Goal: Task Accomplishment & Management: Manage account settings

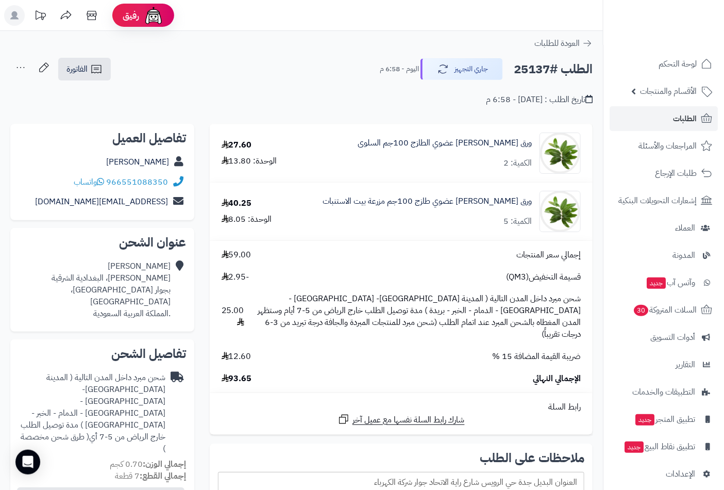
click at [682, 113] on span "الطلبات" at bounding box center [685, 118] width 24 height 14
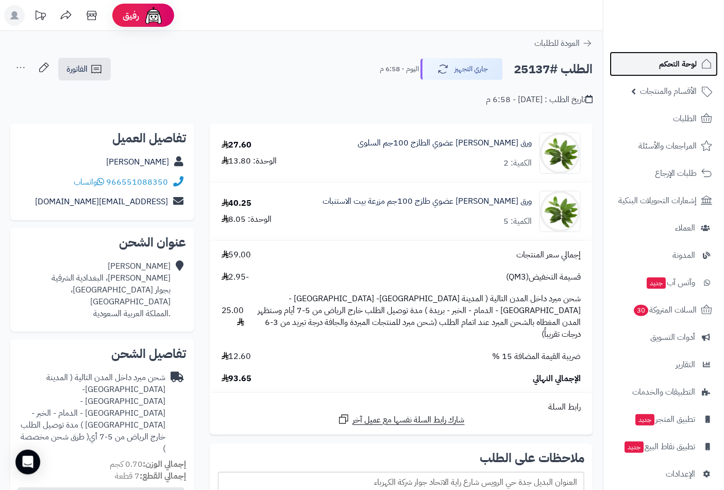
click at [679, 66] on span "لوحة التحكم" at bounding box center [678, 64] width 38 height 14
click at [683, 65] on span "لوحة التحكم" at bounding box center [678, 64] width 38 height 14
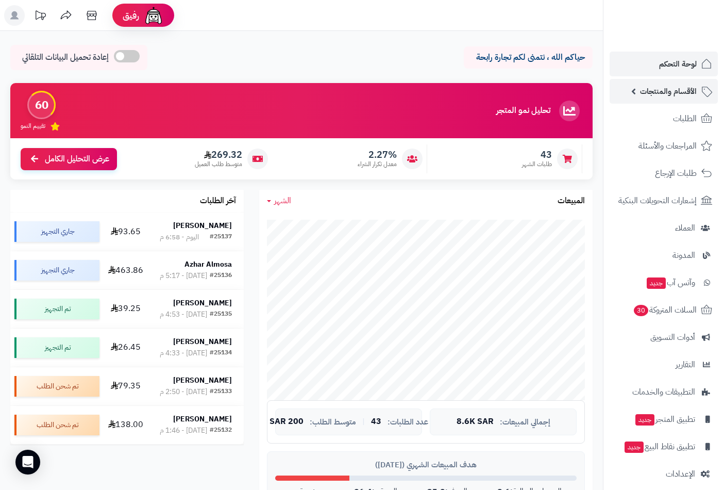
scroll to position [95, 0]
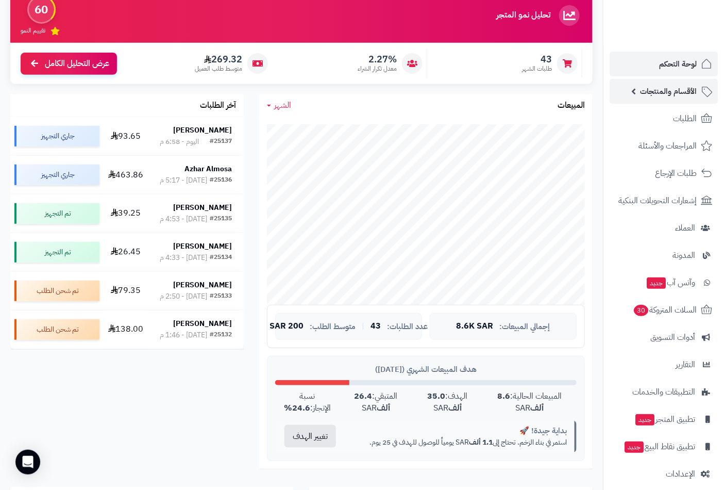
click at [683, 93] on span "الأقسام والمنتجات" at bounding box center [668, 91] width 57 height 14
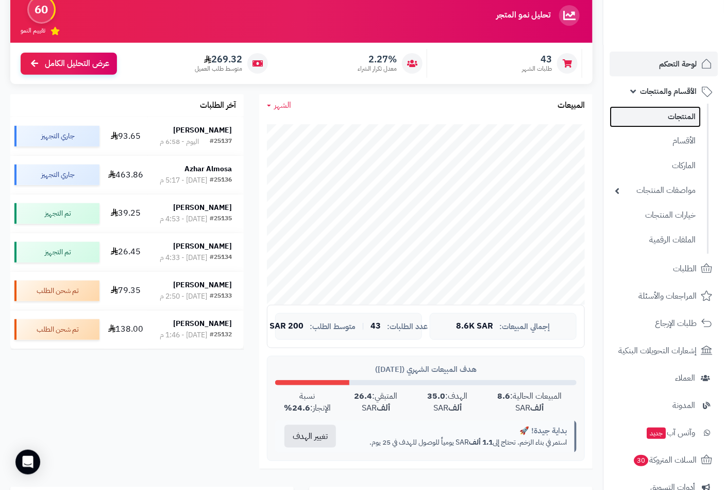
click at [682, 110] on link "المنتجات" at bounding box center [655, 116] width 91 height 21
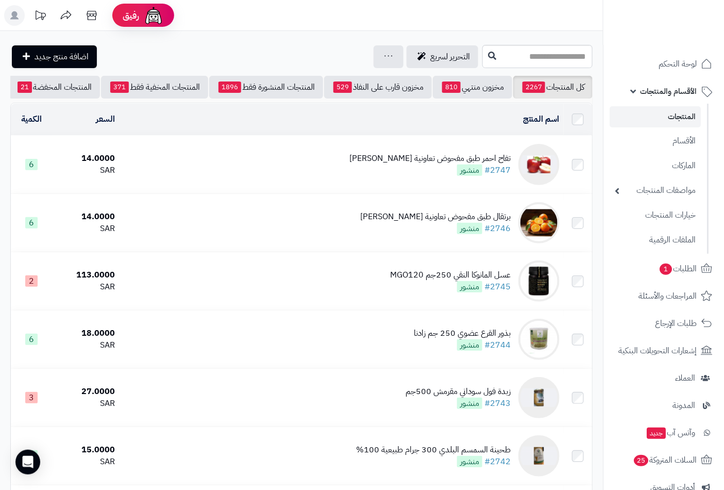
scroll to position [0, -97]
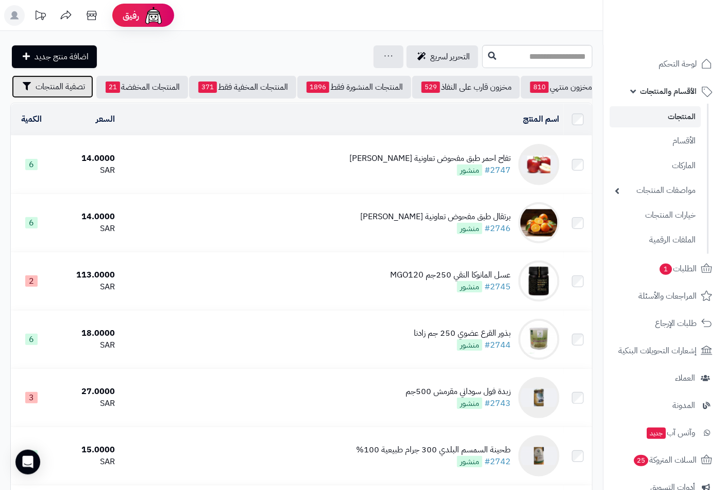
click at [70, 90] on span "تصفية المنتجات" at bounding box center [60, 86] width 49 height 12
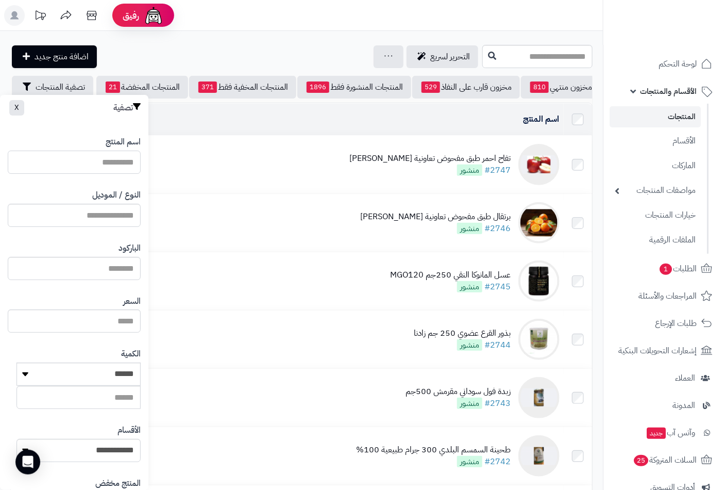
click at [101, 165] on input "اسم المنتج" at bounding box center [74, 161] width 133 height 23
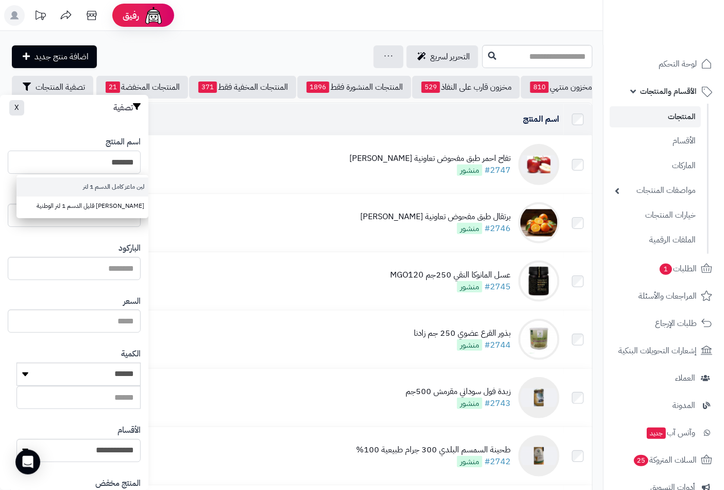
type input "*******"
click at [99, 187] on link "لبن ماعز كامل الدسم 1 لتر" at bounding box center [82, 186] width 132 height 19
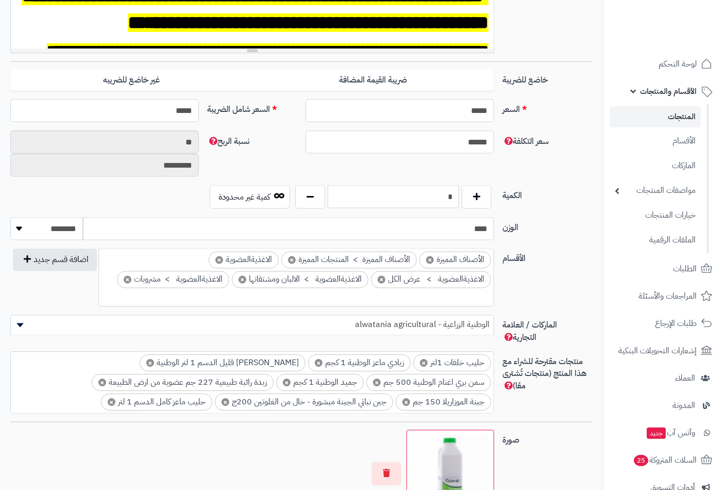
scroll to position [458, 0]
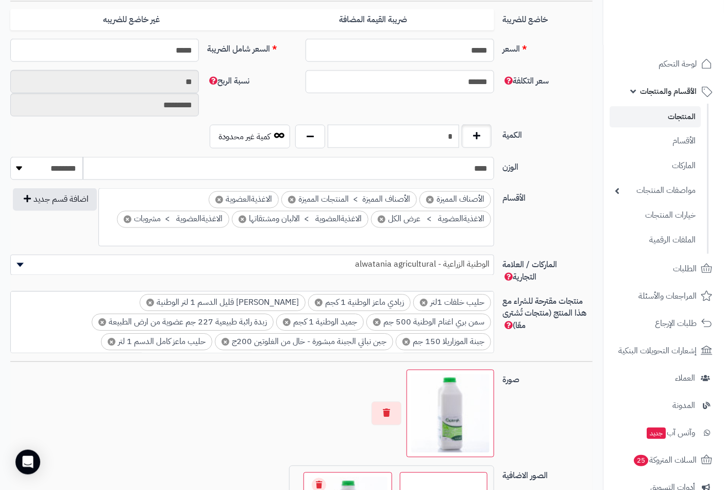
drag, startPoint x: 439, startPoint y: 139, endPoint x: 472, endPoint y: 138, distance: 32.5
click at [472, 138] on div "*" at bounding box center [394, 137] width 202 height 24
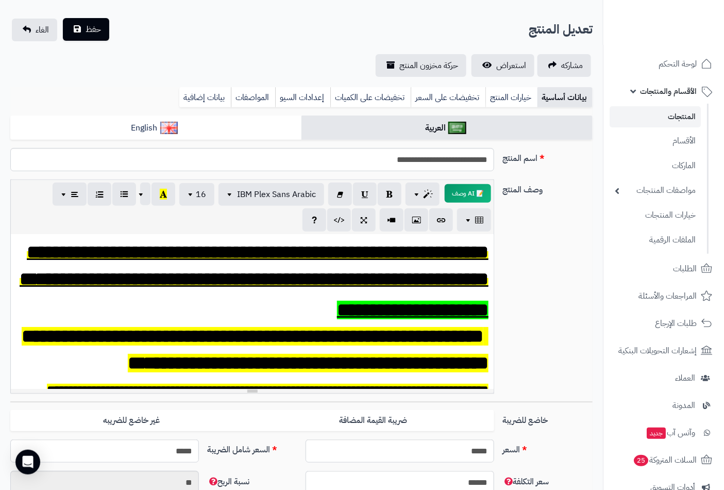
type input "*"
click at [95, 36] on button "حفظ" at bounding box center [86, 29] width 46 height 23
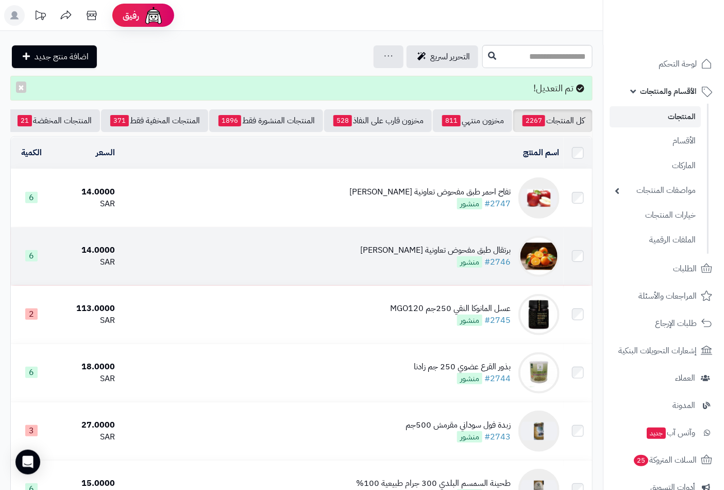
click at [477, 256] on div "برتقال طبق مفحوض تعاونية [PERSON_NAME]" at bounding box center [435, 250] width 150 height 12
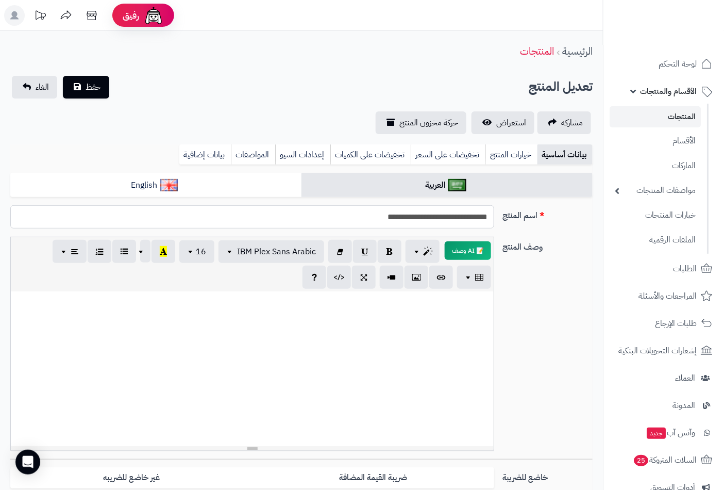
drag, startPoint x: 426, startPoint y: 218, endPoint x: 433, endPoint y: 219, distance: 7.2
click at [433, 219] on input "**********" at bounding box center [252, 216] width 484 height 23
click at [423, 218] on input "**********" at bounding box center [252, 216] width 484 height 23
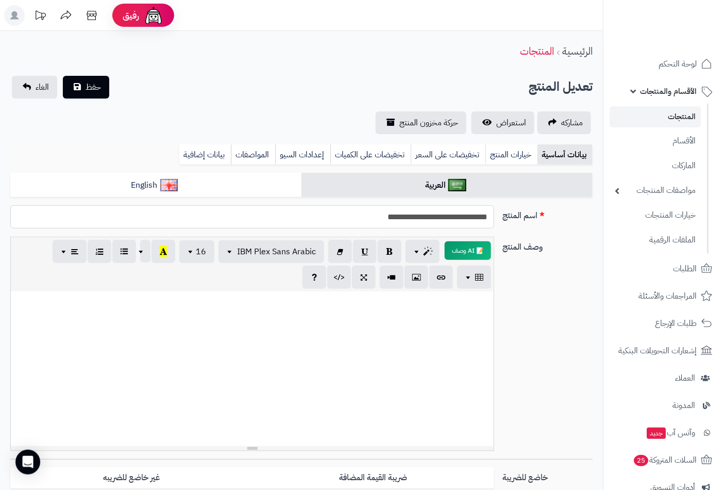
type input "**********"
click at [469, 306] on p at bounding box center [252, 302] width 473 height 12
paste div
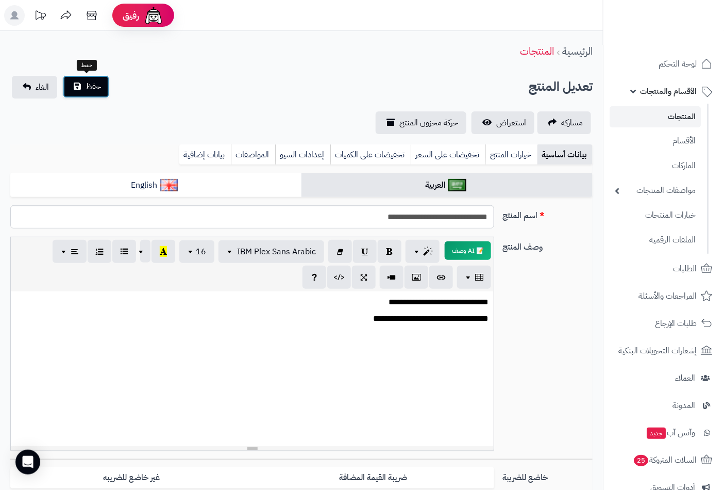
click at [88, 85] on span "حفظ" at bounding box center [93, 86] width 15 height 12
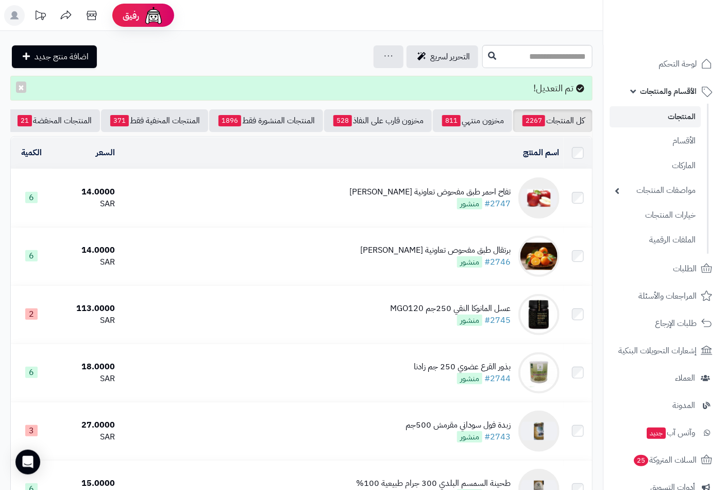
click at [449, 198] on div "تفاح احمر طبق مفحوض تعاونية [PERSON_NAME]" at bounding box center [429, 192] width 161 height 12
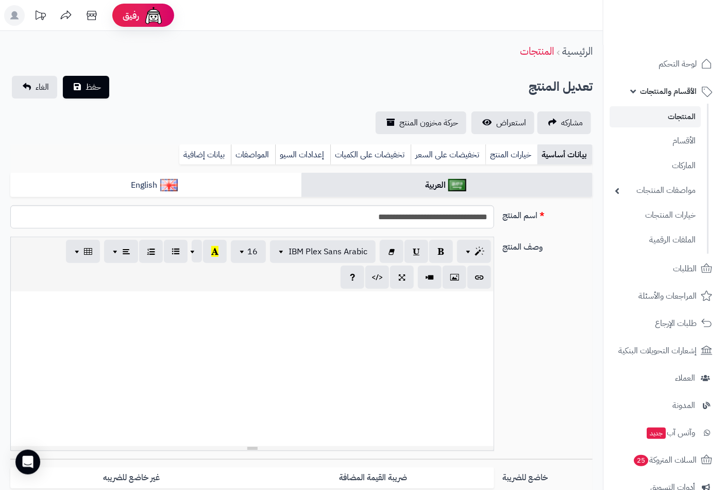
scroll to position [480, 0]
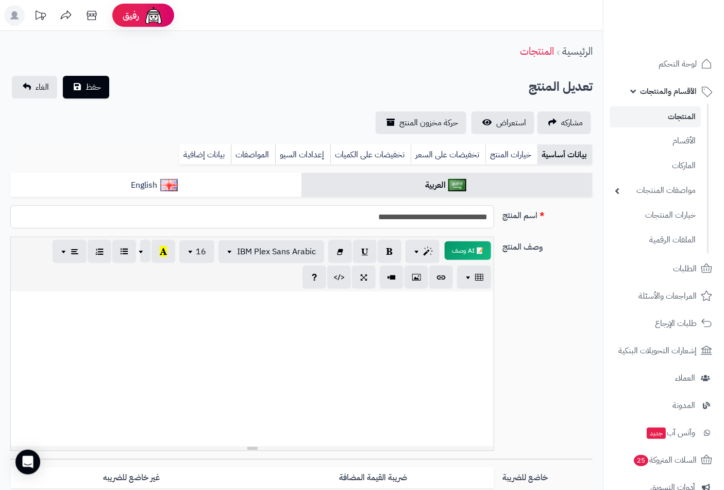
drag, startPoint x: 416, startPoint y: 220, endPoint x: 422, endPoint y: 221, distance: 5.3
click at [422, 221] on input "**********" at bounding box center [252, 216] width 484 height 23
type input "**********"
click at [95, 88] on span "حفظ" at bounding box center [93, 86] width 15 height 12
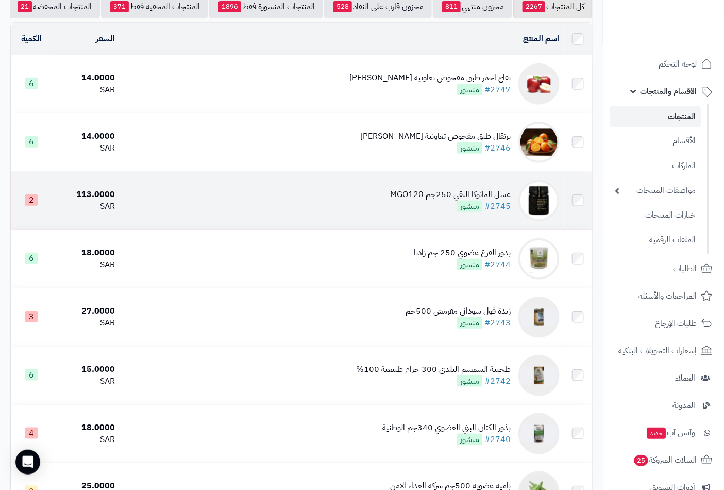
scroll to position [114, 0]
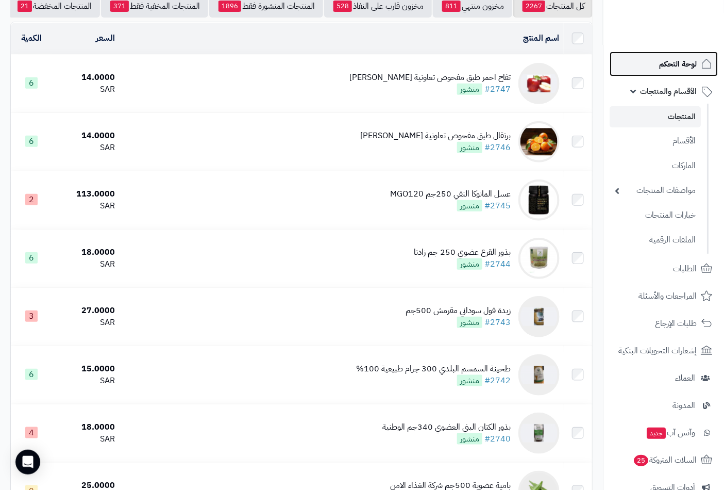
click at [668, 57] on span "لوحة التحكم" at bounding box center [678, 64] width 38 height 14
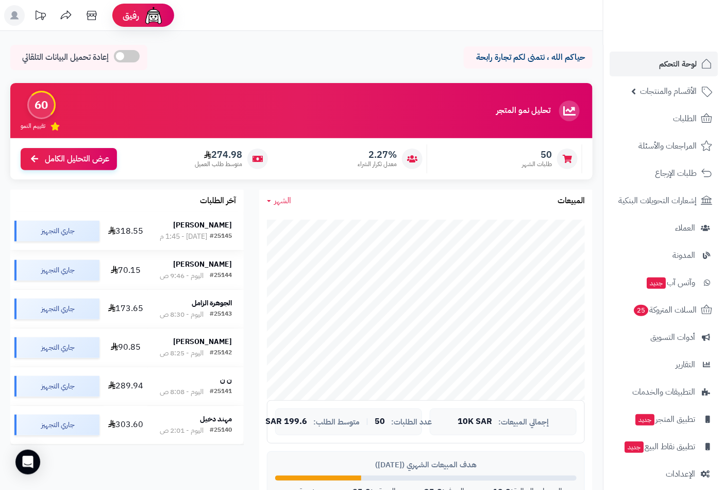
click at [201, 232] on div "[DATE] - 1:45 م" at bounding box center [183, 236] width 47 height 10
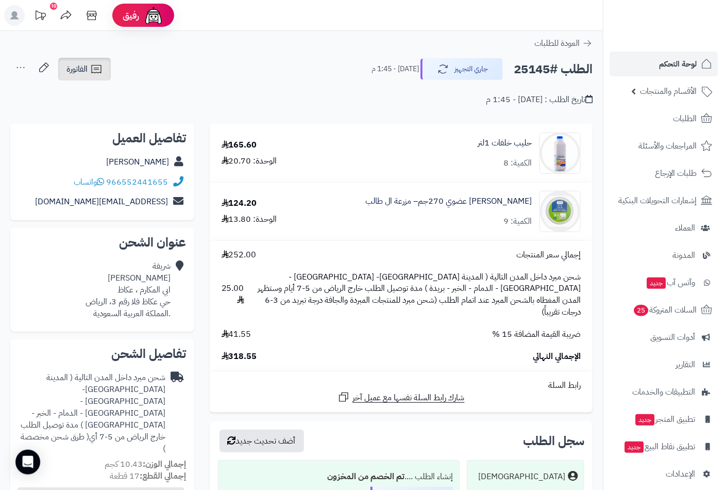
click at [89, 69] on link "الفاتورة" at bounding box center [84, 69] width 53 height 23
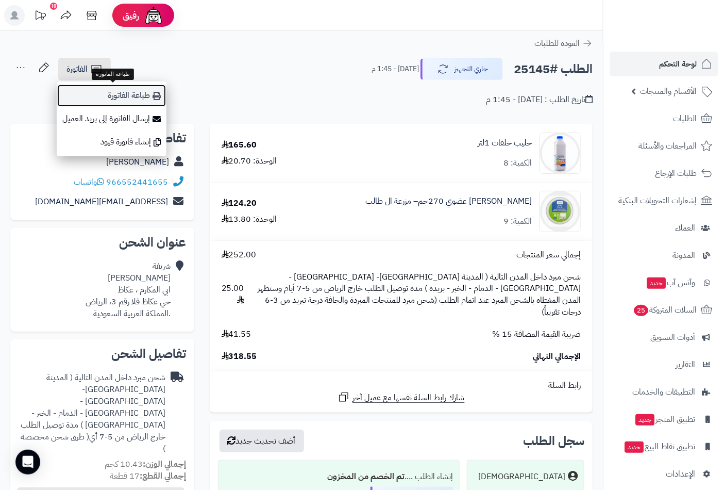
click at [128, 96] on link "طباعة الفاتورة" at bounding box center [112, 95] width 110 height 23
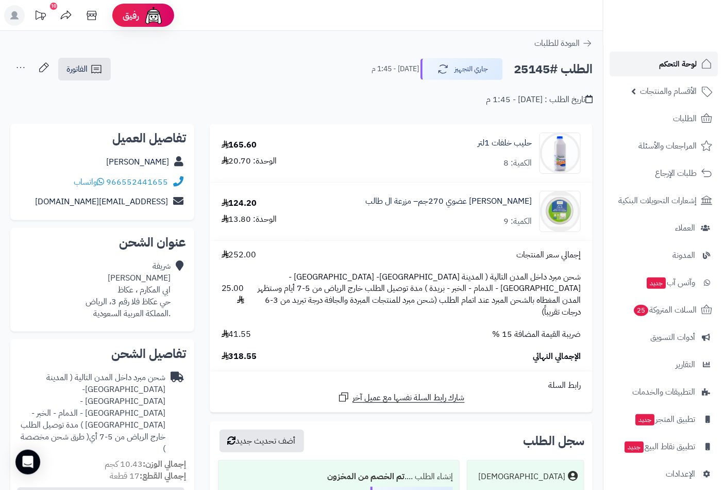
click at [685, 60] on span "لوحة التحكم" at bounding box center [678, 64] width 38 height 14
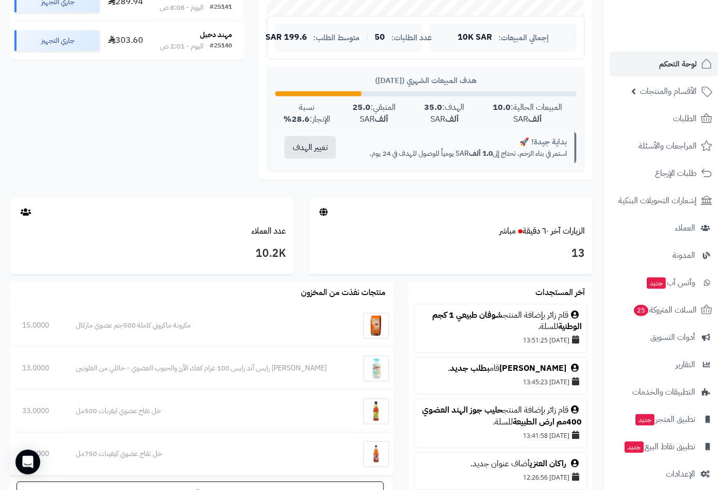
scroll to position [458, 0]
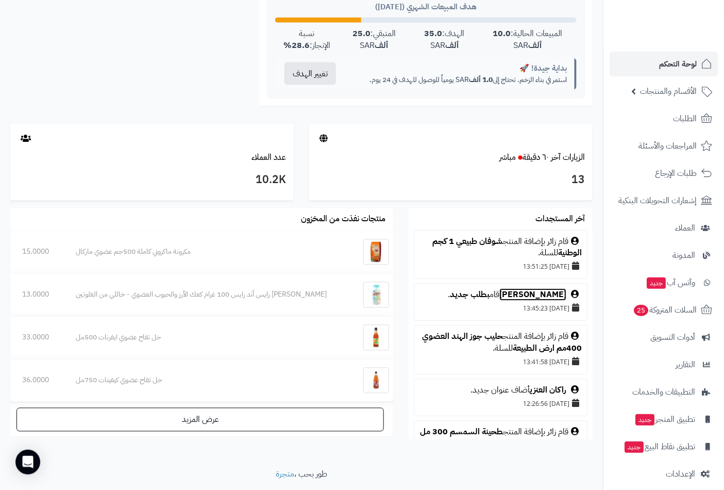
click at [541, 295] on link "[PERSON_NAME]" at bounding box center [532, 295] width 67 height 12
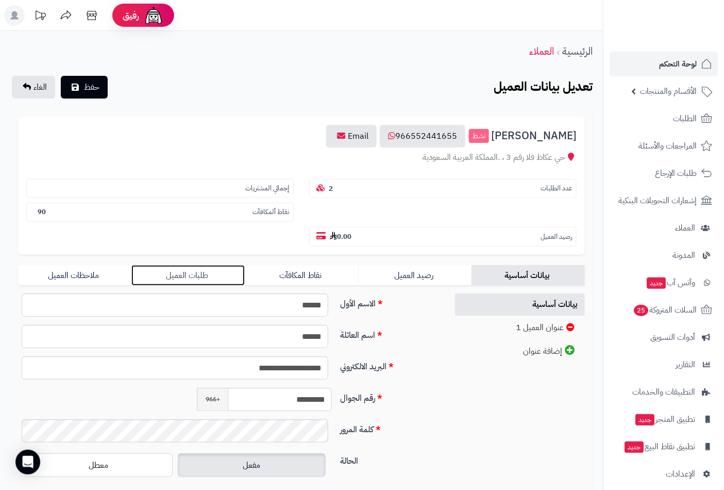
click at [196, 265] on link "طلبات العميل" at bounding box center [187, 275] width 113 height 21
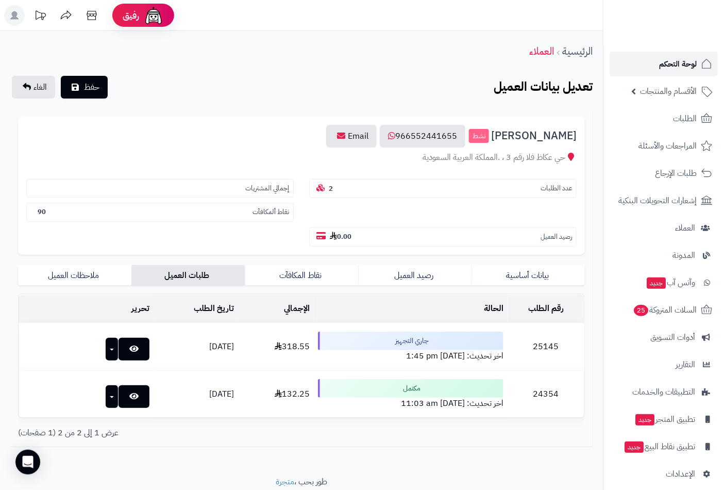
click at [678, 64] on span "لوحة التحكم" at bounding box center [678, 64] width 38 height 14
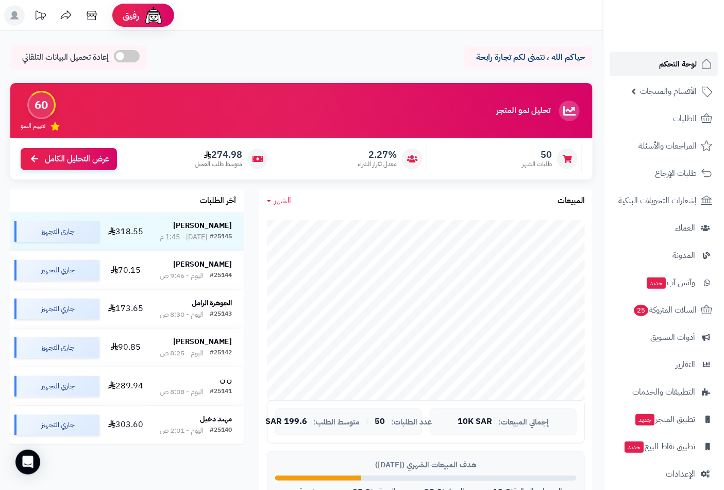
click at [678, 66] on span "لوحة التحكم" at bounding box center [678, 64] width 38 height 14
click at [681, 62] on span "لوحة التحكم" at bounding box center [678, 64] width 38 height 14
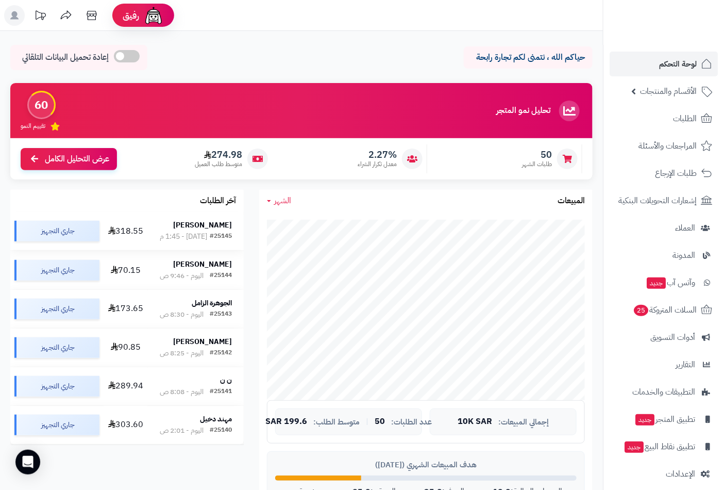
click at [219, 225] on strong "[PERSON_NAME]" at bounding box center [202, 225] width 59 height 11
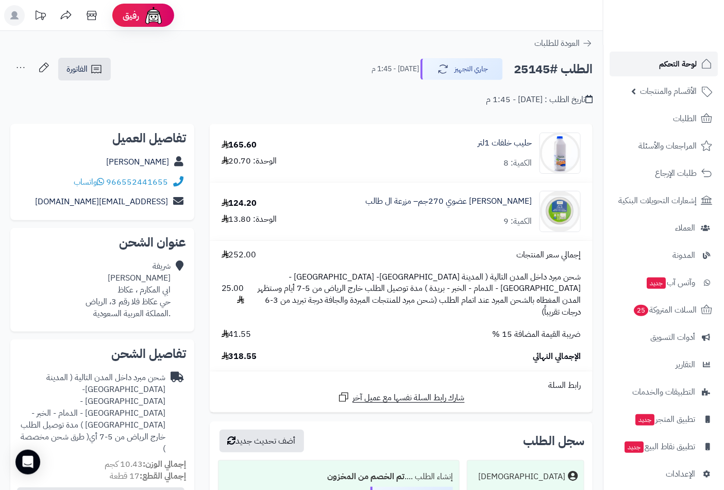
click at [679, 59] on span "لوحة التحكم" at bounding box center [678, 64] width 38 height 14
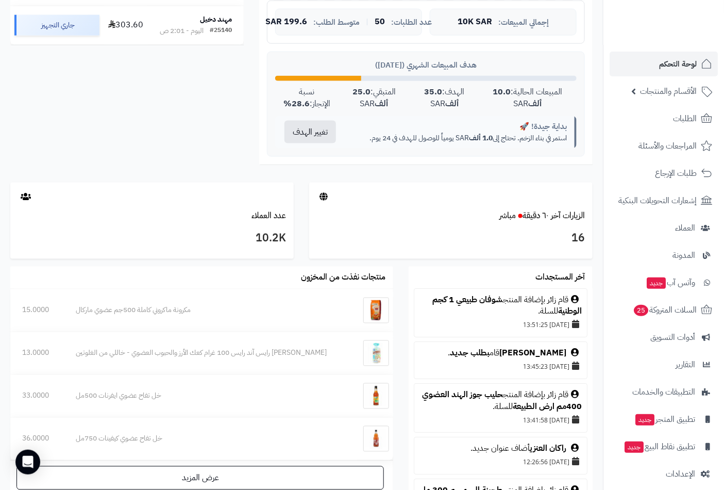
scroll to position [400, 0]
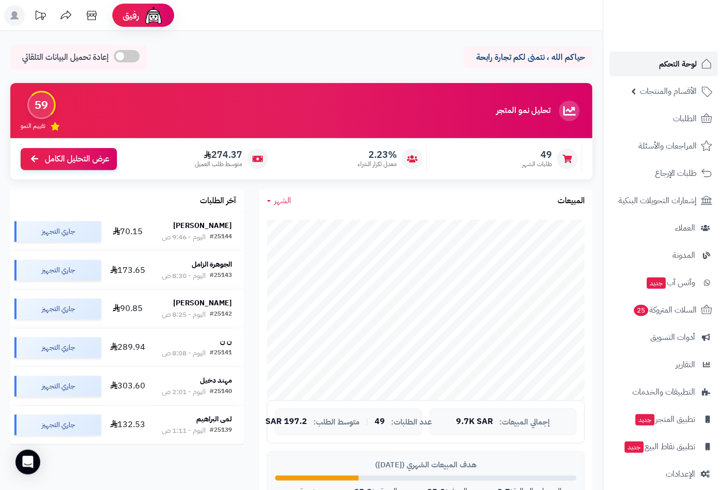
click at [672, 64] on span "لوحة التحكم" at bounding box center [678, 64] width 38 height 14
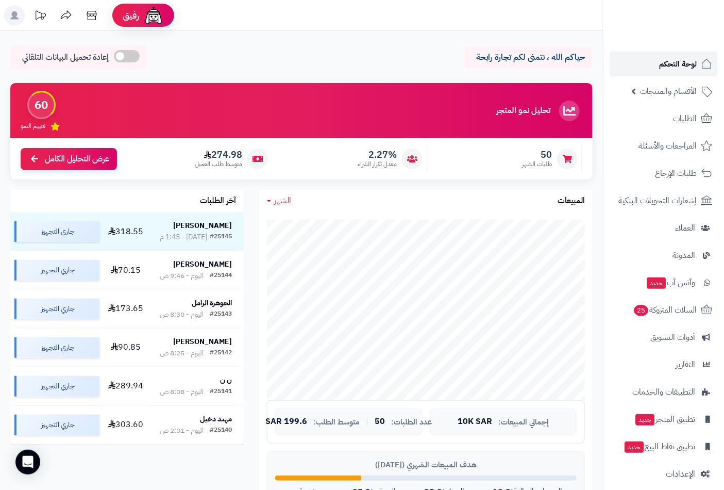
click at [671, 65] on span "لوحة التحكم" at bounding box center [678, 64] width 38 height 14
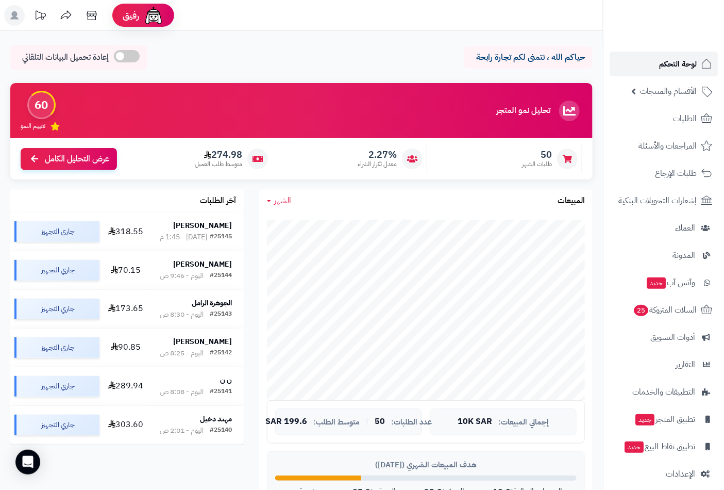
click at [685, 65] on span "لوحة التحكم" at bounding box center [678, 64] width 38 height 14
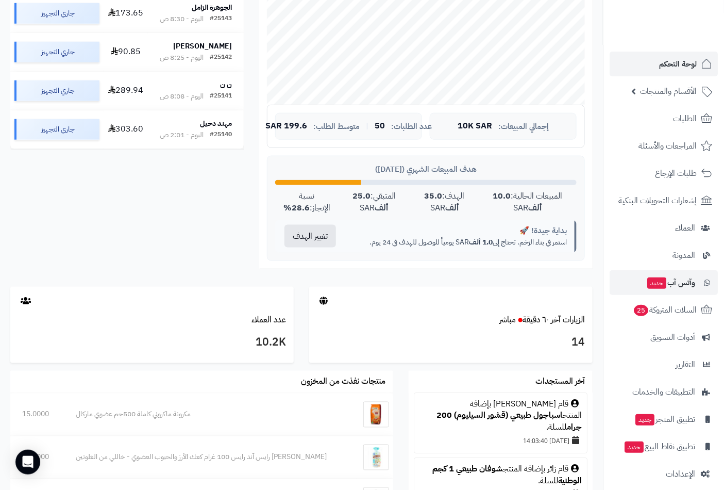
scroll to position [286, 0]
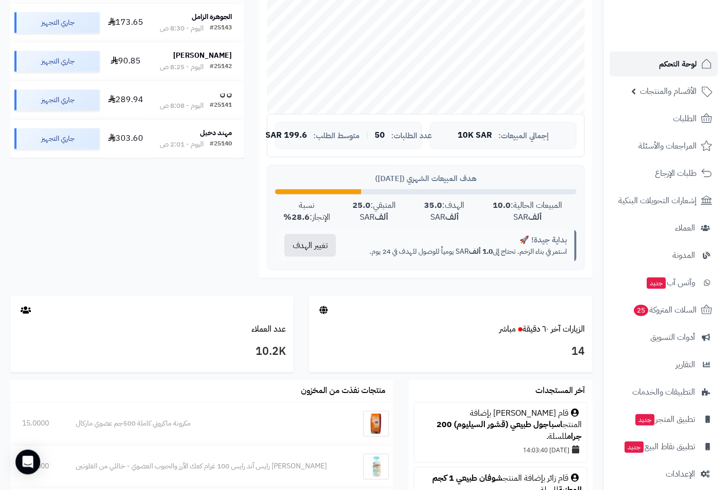
click at [676, 63] on span "لوحة التحكم" at bounding box center [678, 64] width 38 height 14
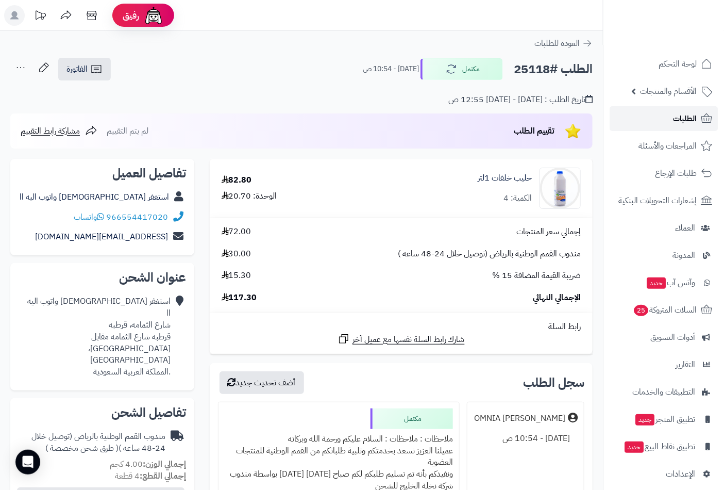
click at [694, 114] on span "الطلبات" at bounding box center [685, 118] width 24 height 14
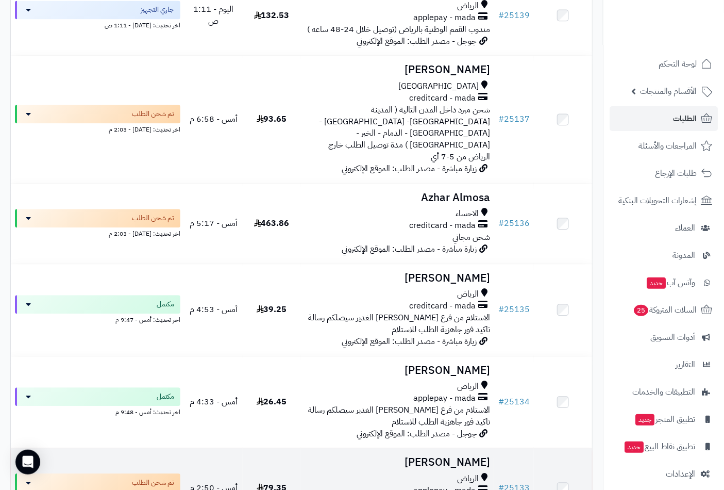
scroll to position [744, 0]
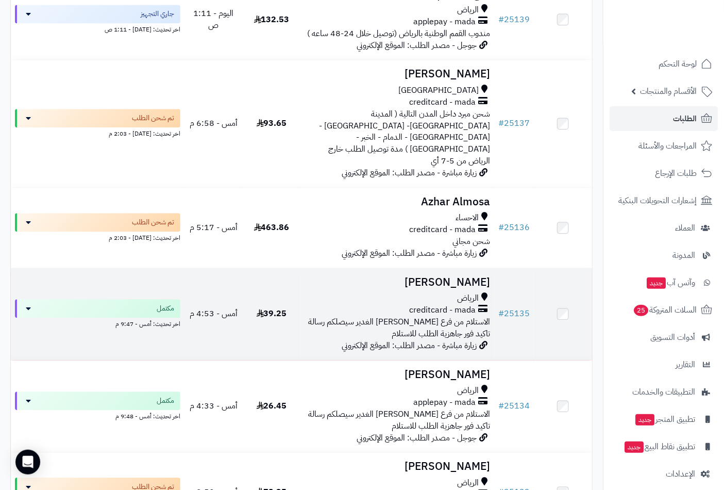
click at [466, 292] on span "الرياض" at bounding box center [468, 298] width 22 height 12
click at [465, 276] on h3 "[PERSON_NAME]" at bounding box center [398, 282] width 186 height 12
click at [452, 276] on h3 "[PERSON_NAME]" at bounding box center [398, 282] width 186 height 12
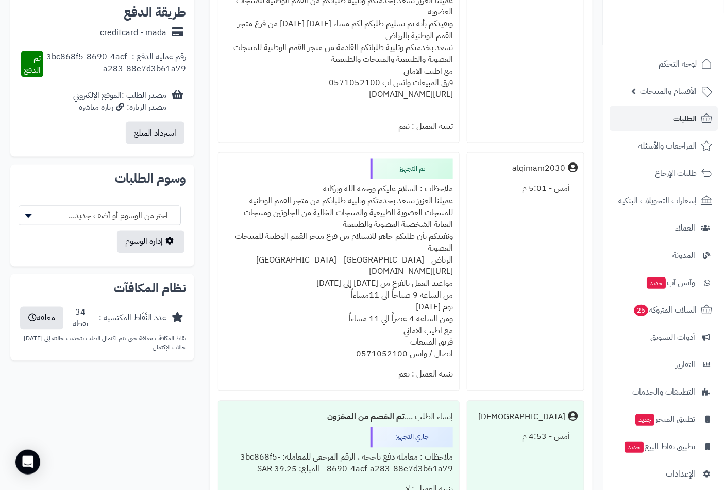
scroll to position [515, 0]
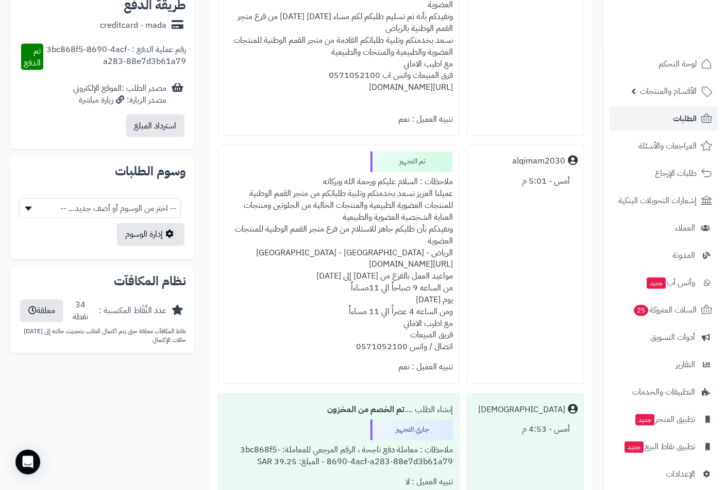
click at [413, 186] on div "ملاحظات : السلام عليكم ورحمة الله وبركاته عميلنا العزيز نسعد بخدمتكم وتلبية طلب…" at bounding box center [339, 264] width 228 height 185
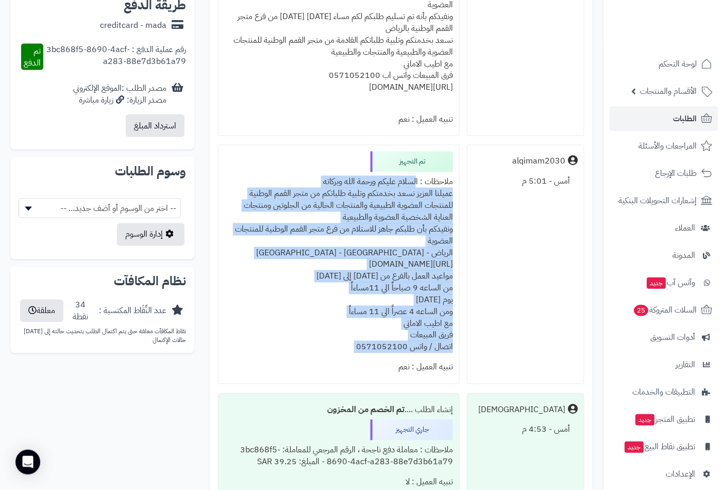
drag, startPoint x: 413, startPoint y: 186, endPoint x: 344, endPoint y: 347, distance: 175.3
click at [344, 347] on div "ملاحظات : السلام عليكم ورحمة الله وبركاته عميلنا العزيز نسعد بخدمتكم وتلبية طلب…" at bounding box center [339, 264] width 228 height 185
copy div "السلام عليكم ورحمة الله وبركاته عميلنا العزيز نسعد بخدمتكم وتلبية طلباتكم من مت…"
click at [684, 120] on span "الطلبات" at bounding box center [685, 118] width 24 height 14
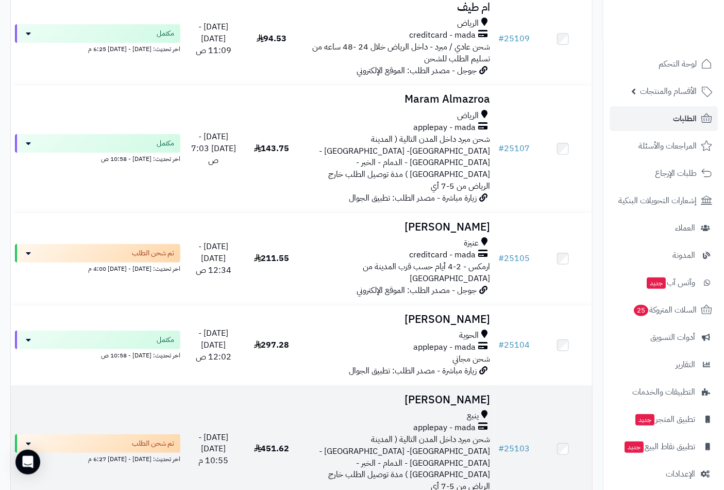
scroll to position [2521, 0]
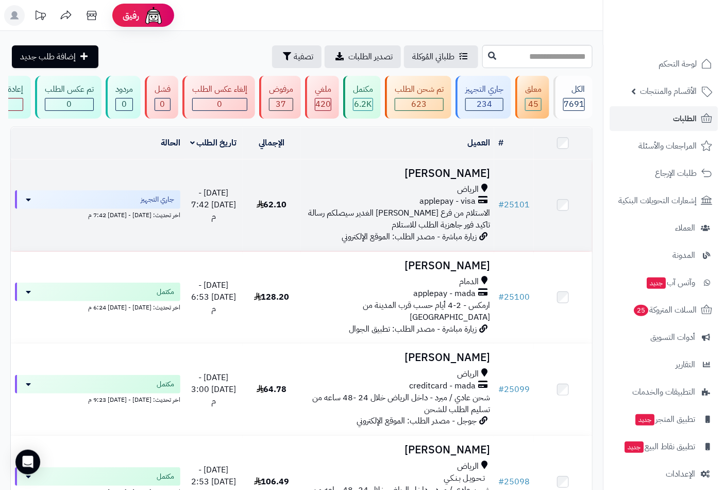
click at [458, 194] on span "الرياض" at bounding box center [468, 189] width 22 height 12
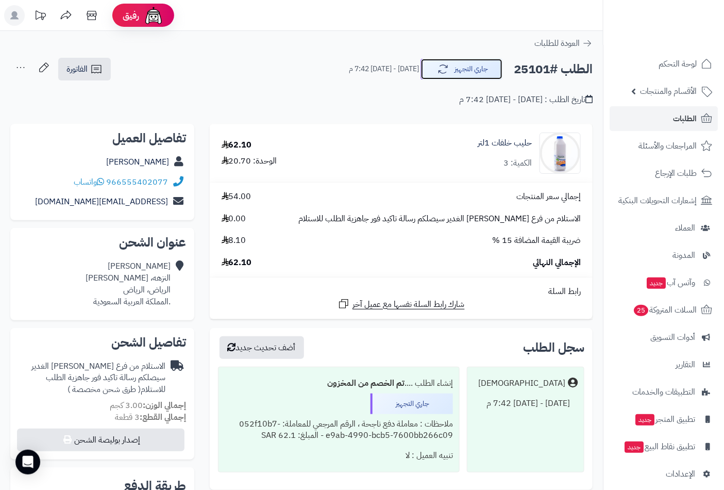
click at [473, 73] on button "جاري التجهيز" at bounding box center [462, 69] width 82 height 22
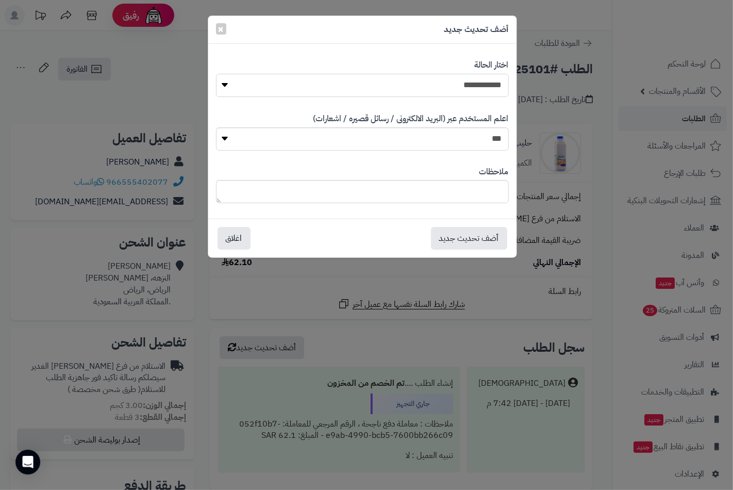
drag, startPoint x: 486, startPoint y: 87, endPoint x: 486, endPoint y: 94, distance: 7.2
click at [486, 87] on select "**********" at bounding box center [362, 85] width 293 height 23
select select "**"
click at [216, 74] on select "**********" at bounding box center [362, 85] width 293 height 23
drag, startPoint x: 483, startPoint y: 184, endPoint x: 483, endPoint y: 196, distance: 11.3
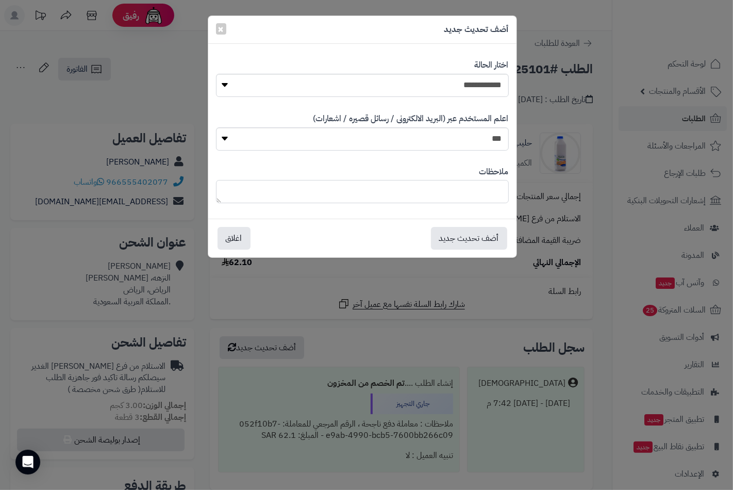
click at [483, 192] on textarea at bounding box center [362, 191] width 293 height 23
paste textarea "**********"
type textarea "**********"
click at [471, 237] on button "أضف تحديث جديد" at bounding box center [469, 237] width 76 height 23
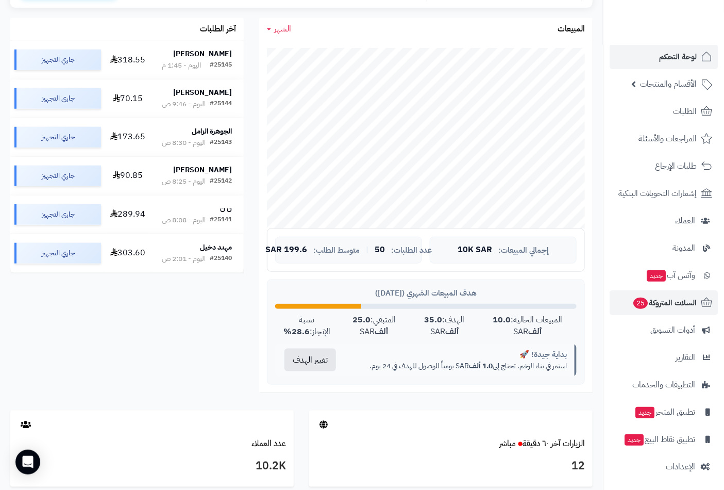
scroll to position [9, 0]
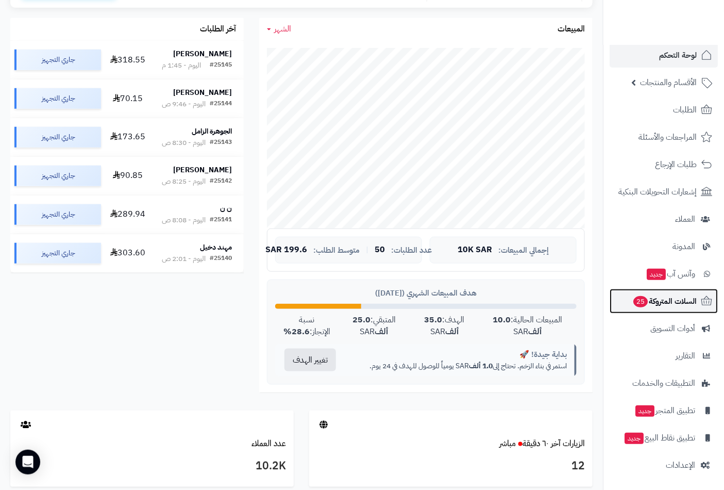
click at [647, 297] on span "السلات المتروكة 25" at bounding box center [664, 301] width 64 height 14
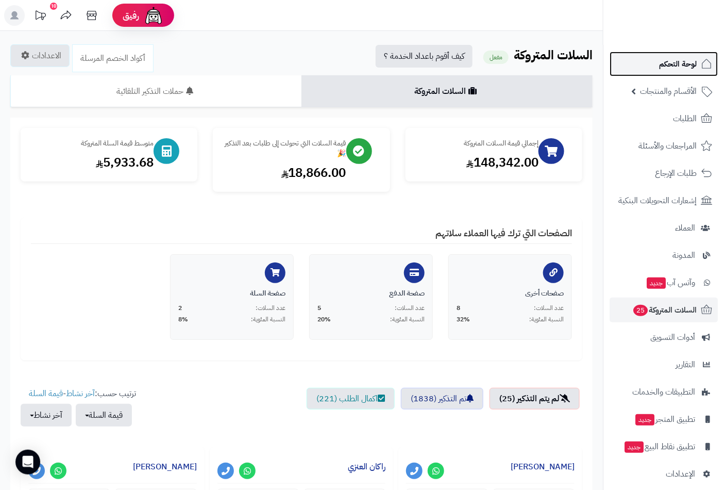
click at [681, 60] on span "لوحة التحكم" at bounding box center [678, 64] width 38 height 14
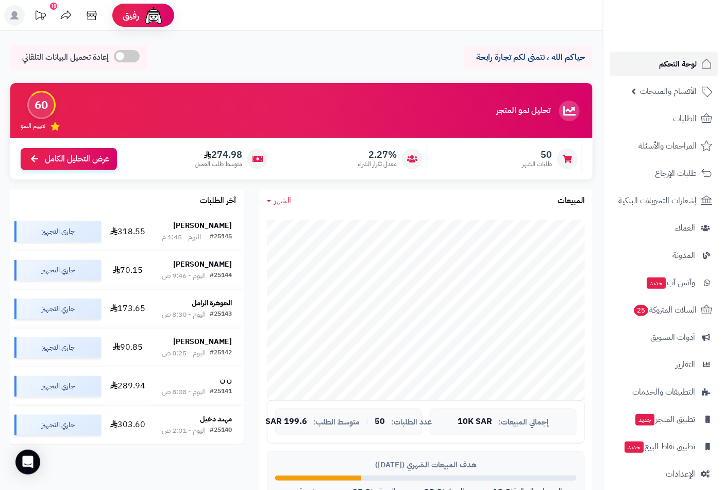
click at [682, 63] on span "لوحة التحكم" at bounding box center [678, 64] width 38 height 14
